Goal: Task Accomplishment & Management: Use online tool/utility

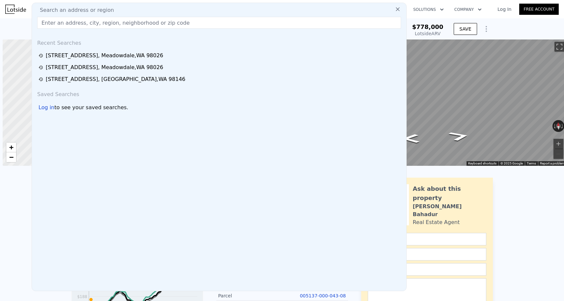
scroll to position [0, 3]
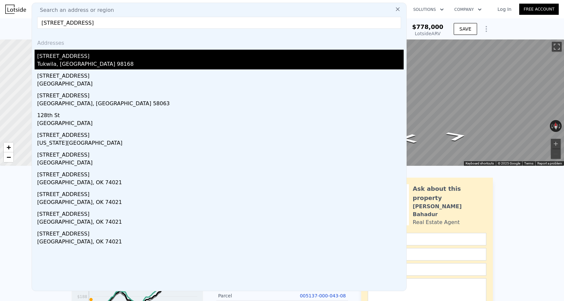
type input "[STREET_ADDRESS]"
click at [90, 65] on div "Tukwila, [GEOGRAPHIC_DATA] 98168" at bounding box center [220, 64] width 366 height 9
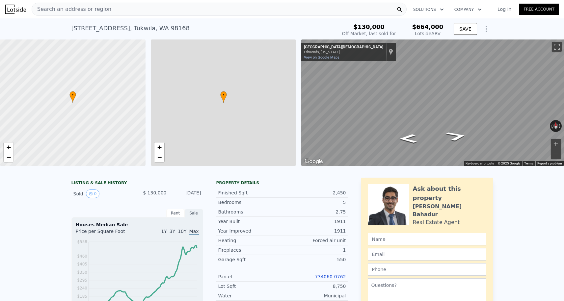
type input "$ 664,000"
type input "6"
type input "2"
type input "5"
type input "1.75"
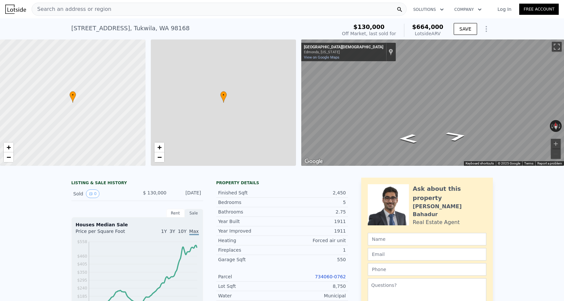
type input "3.25"
type input "1760"
type input "3180"
type input "5341"
type input "12460"
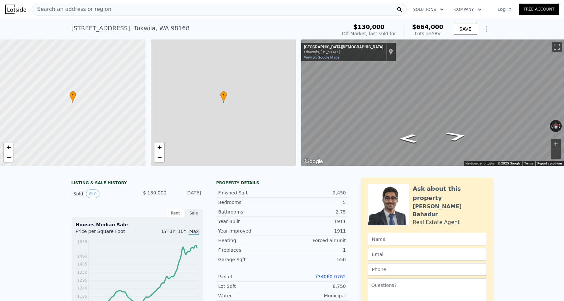
type input "$ 473,789"
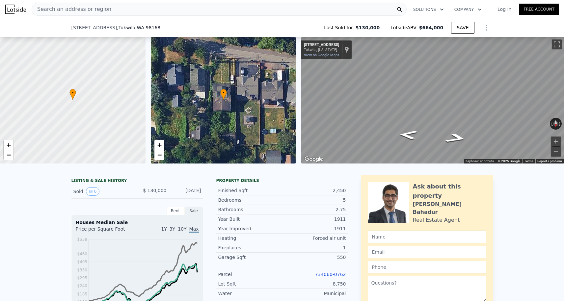
scroll to position [82, 0]
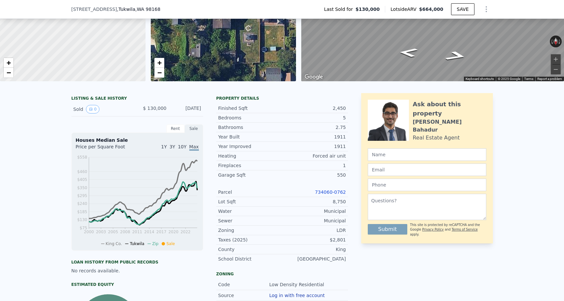
click at [315, 182] on div "Year Improved 1911 Heating Forced air unit Fireplaces 1 Garage Sqft 550 Parcel …" at bounding box center [282, 203] width 132 height 122
click at [317, 190] on link "734060-0762" at bounding box center [330, 192] width 31 height 5
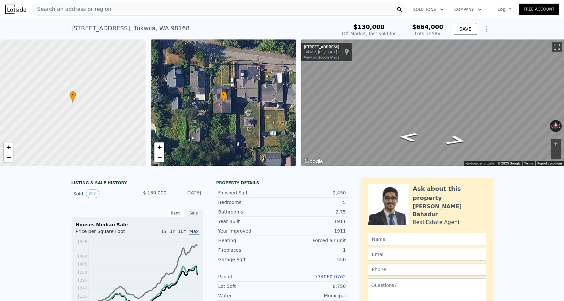
scroll to position [0, 0]
